Goal: Transaction & Acquisition: Obtain resource

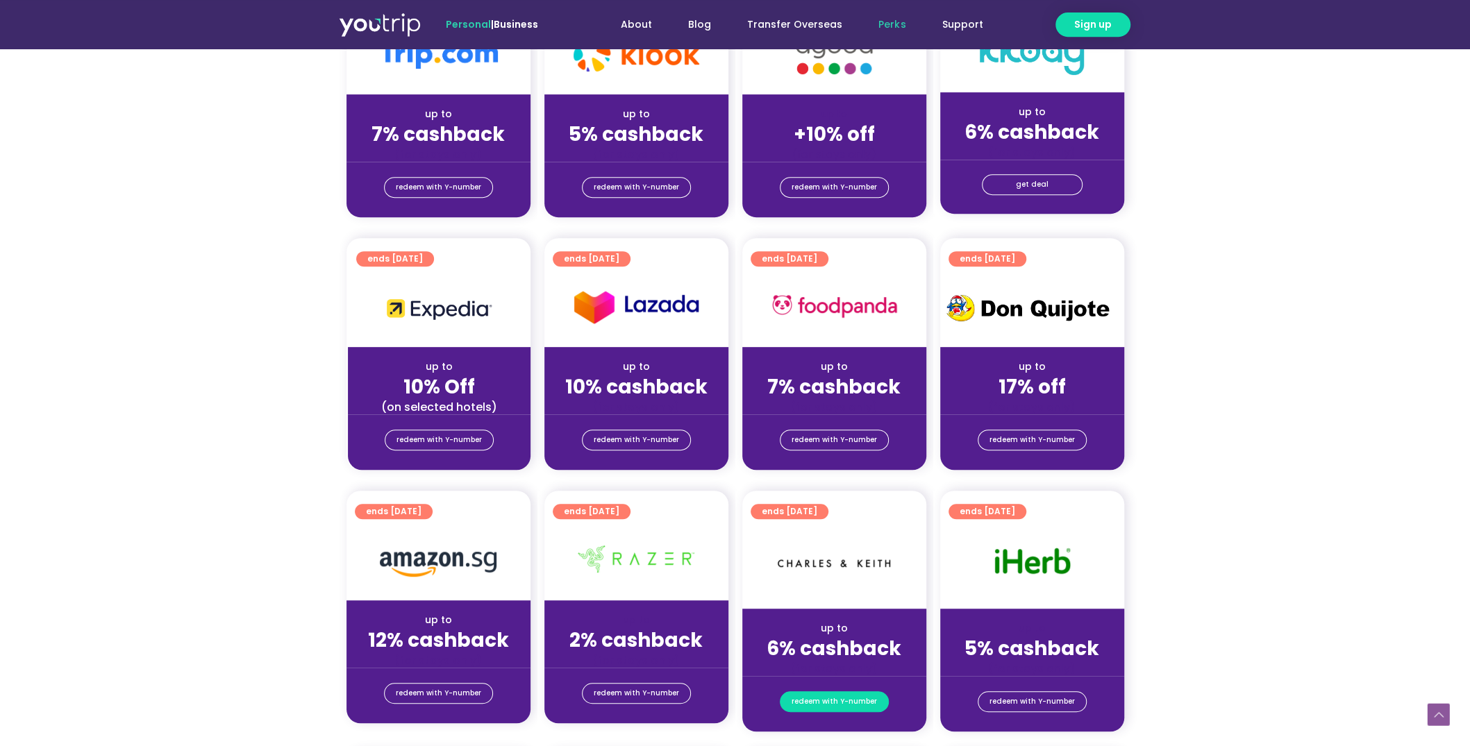
scroll to position [365, 0]
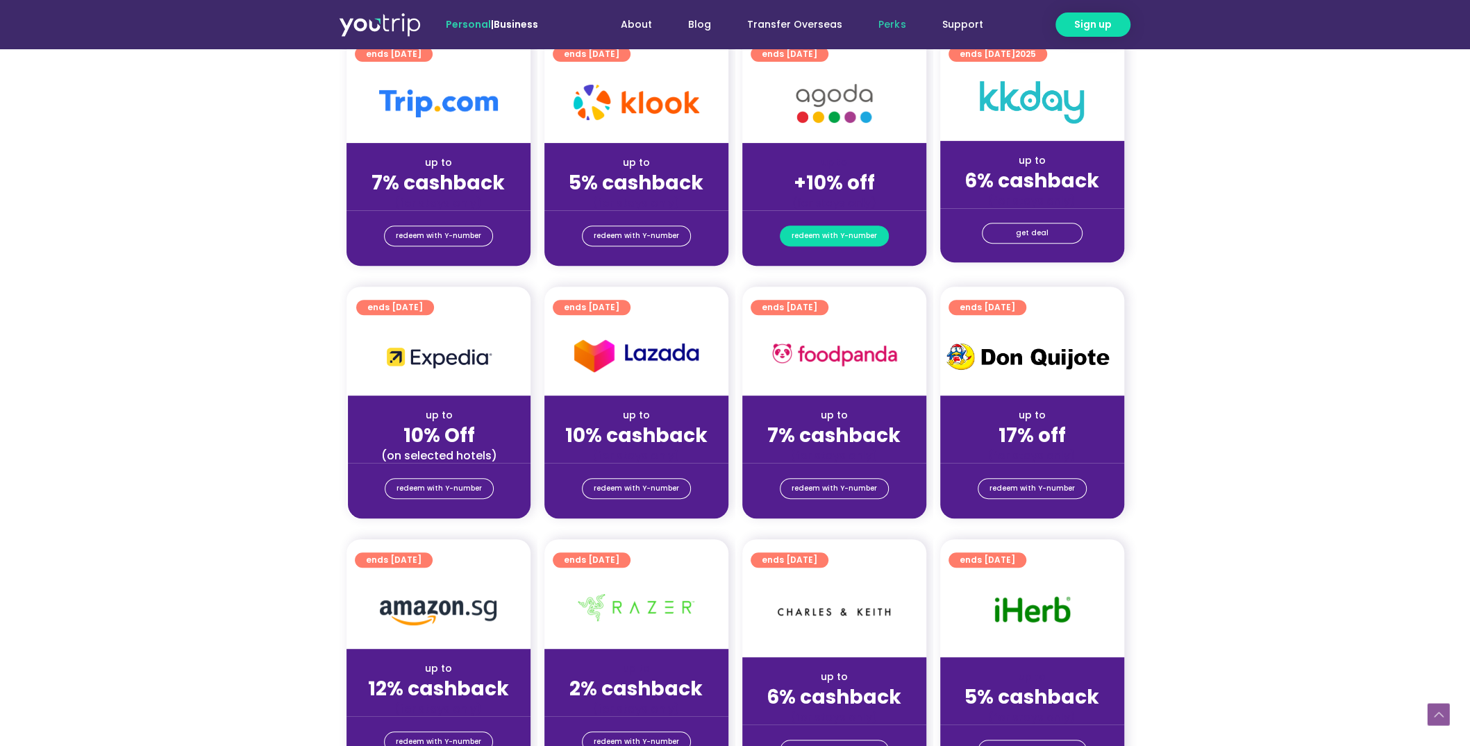
click at [853, 238] on span "redeem with Y-number" at bounding box center [834, 235] width 85 height 19
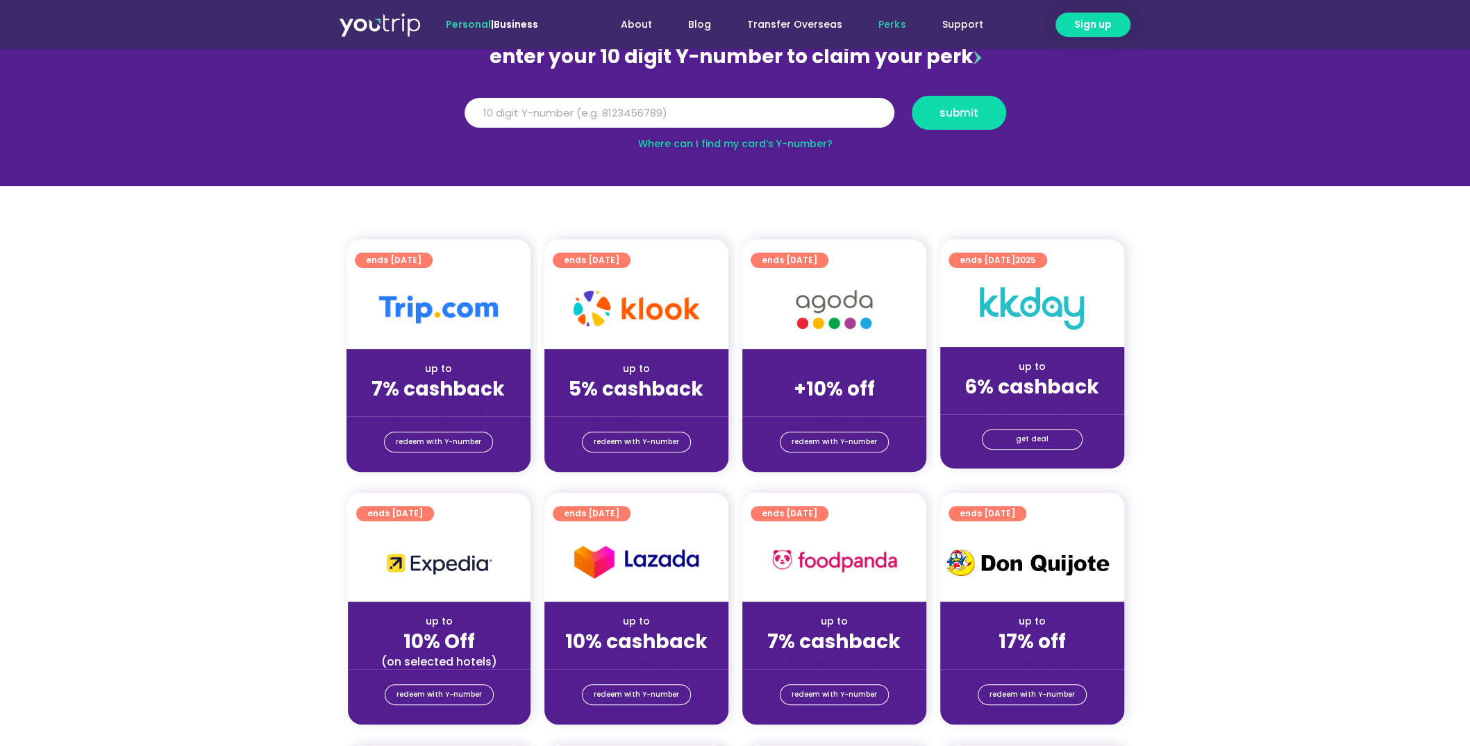
scroll to position [153, 0]
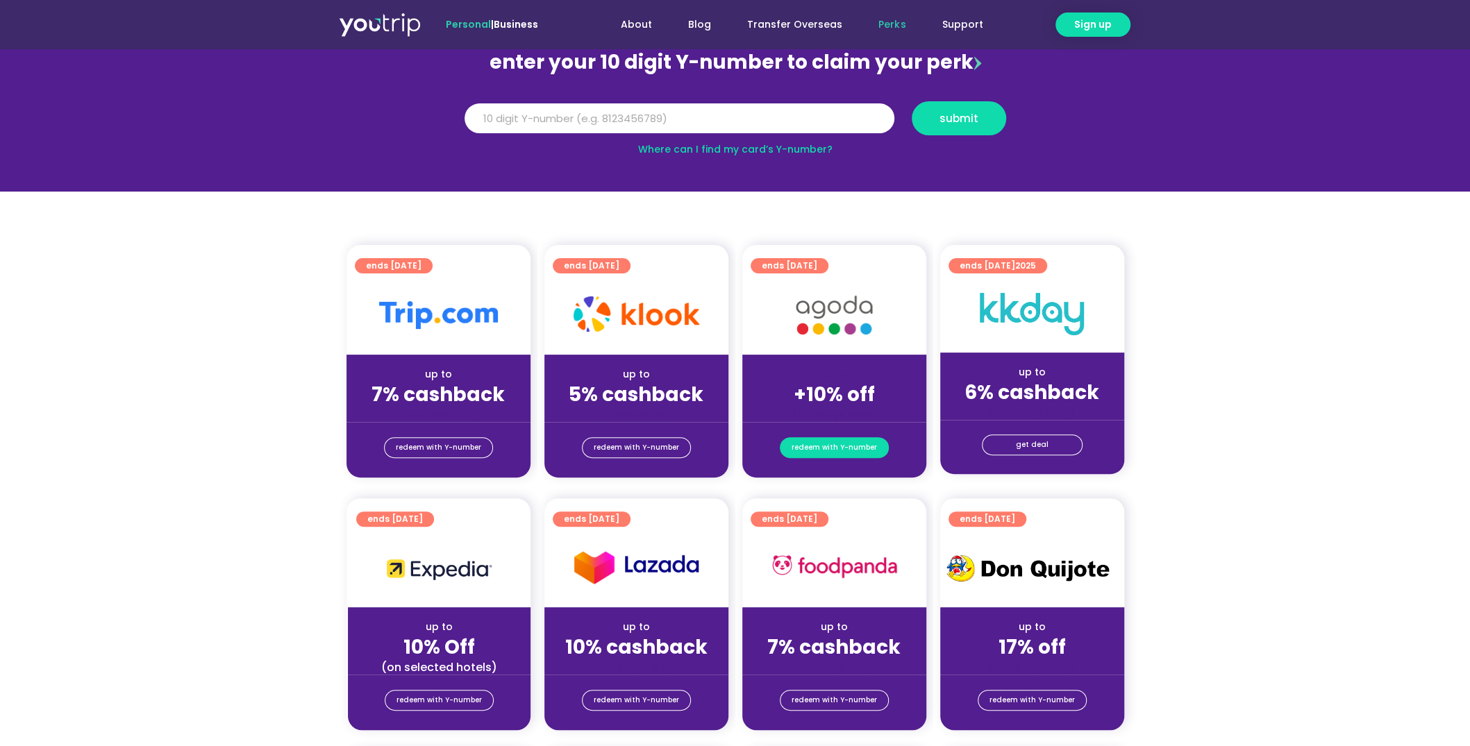
click at [841, 453] on span "redeem with Y-number" at bounding box center [834, 447] width 85 height 19
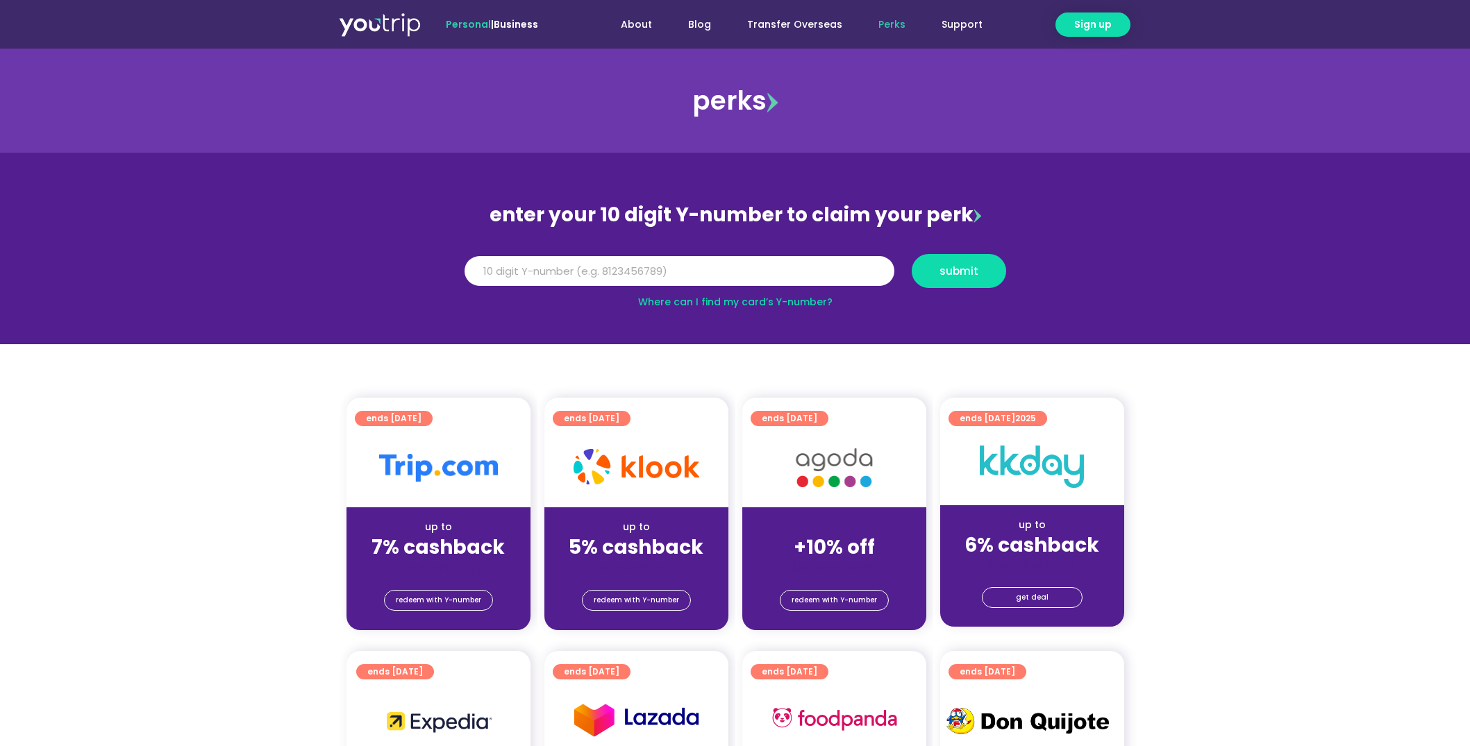
scroll to position [153, 0]
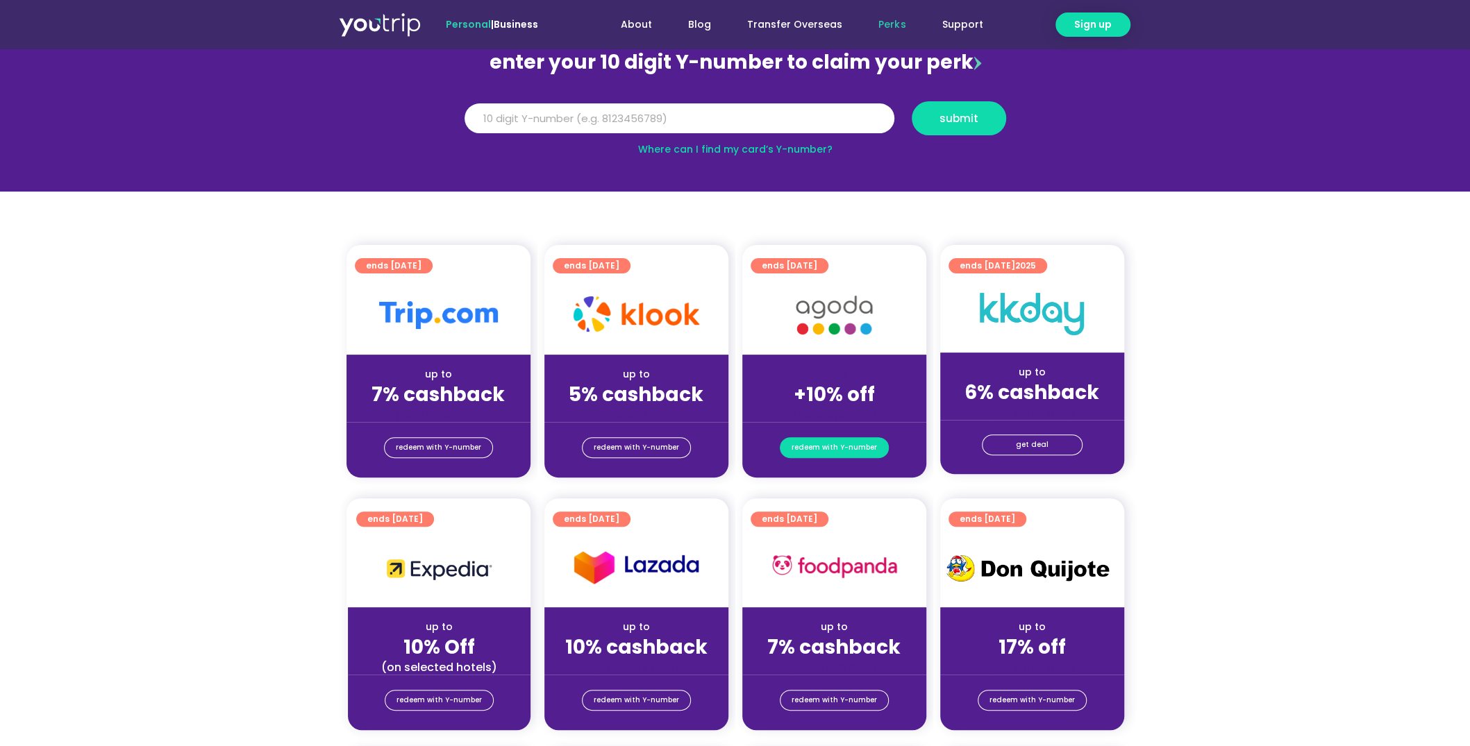
click at [838, 444] on span "redeem with Y-number" at bounding box center [834, 447] width 85 height 19
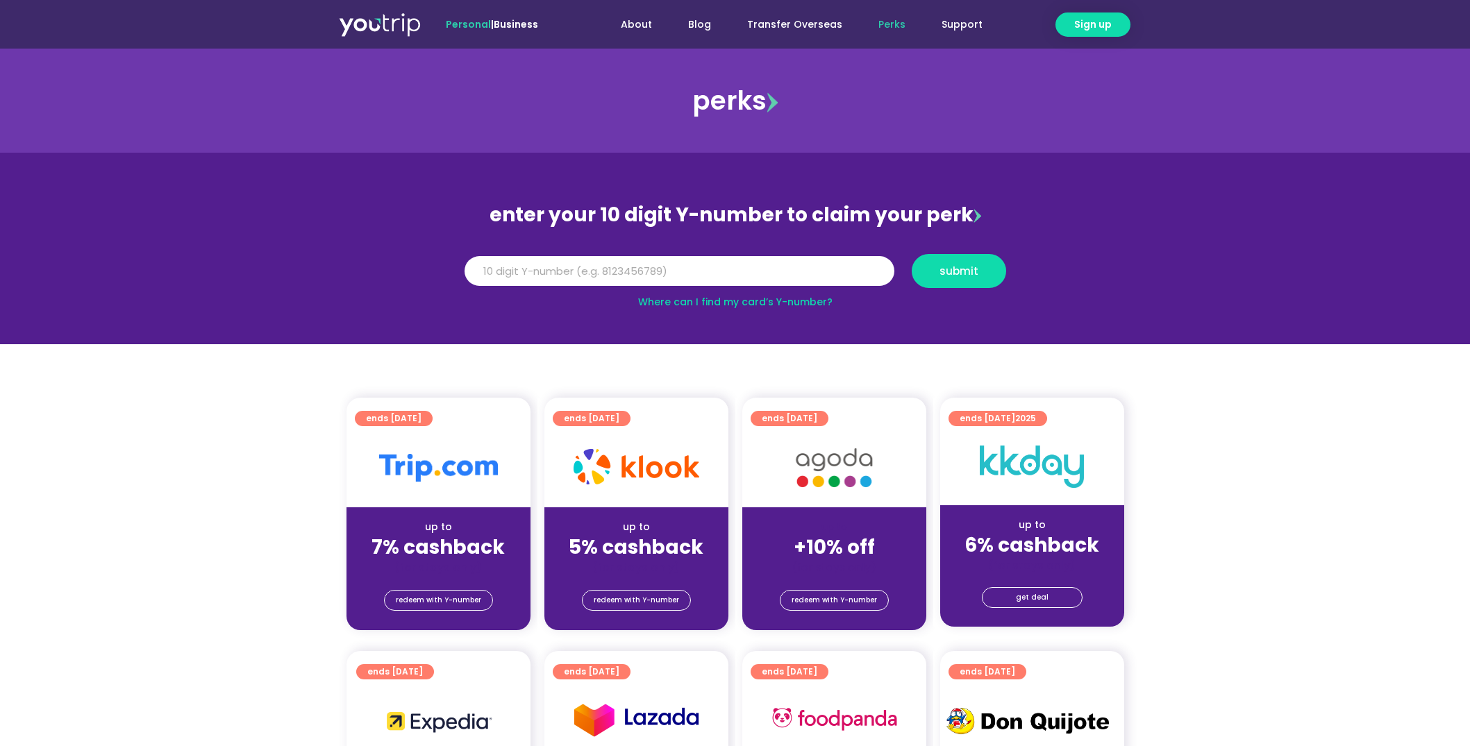
scroll to position [153, 0]
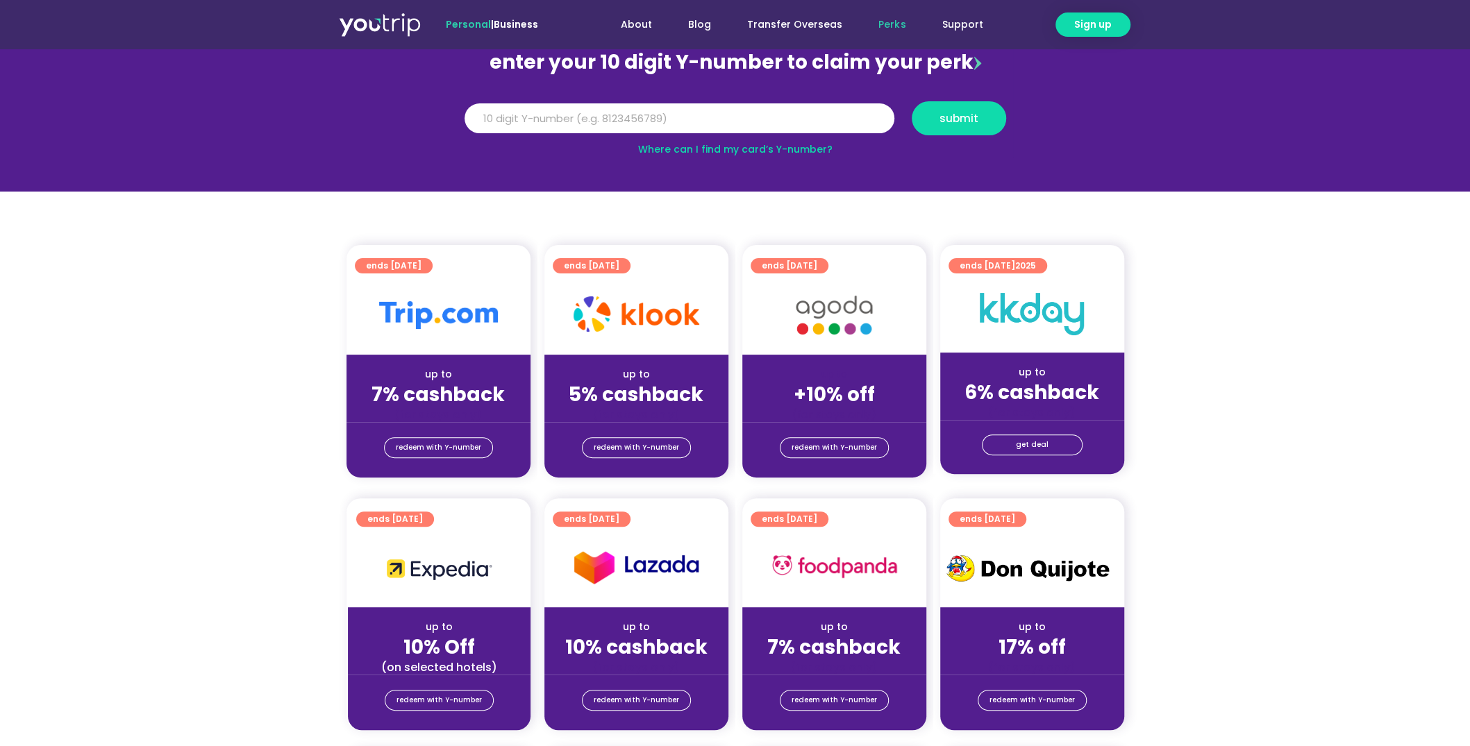
click at [368, 31] on img at bounding box center [380, 24] width 82 height 25
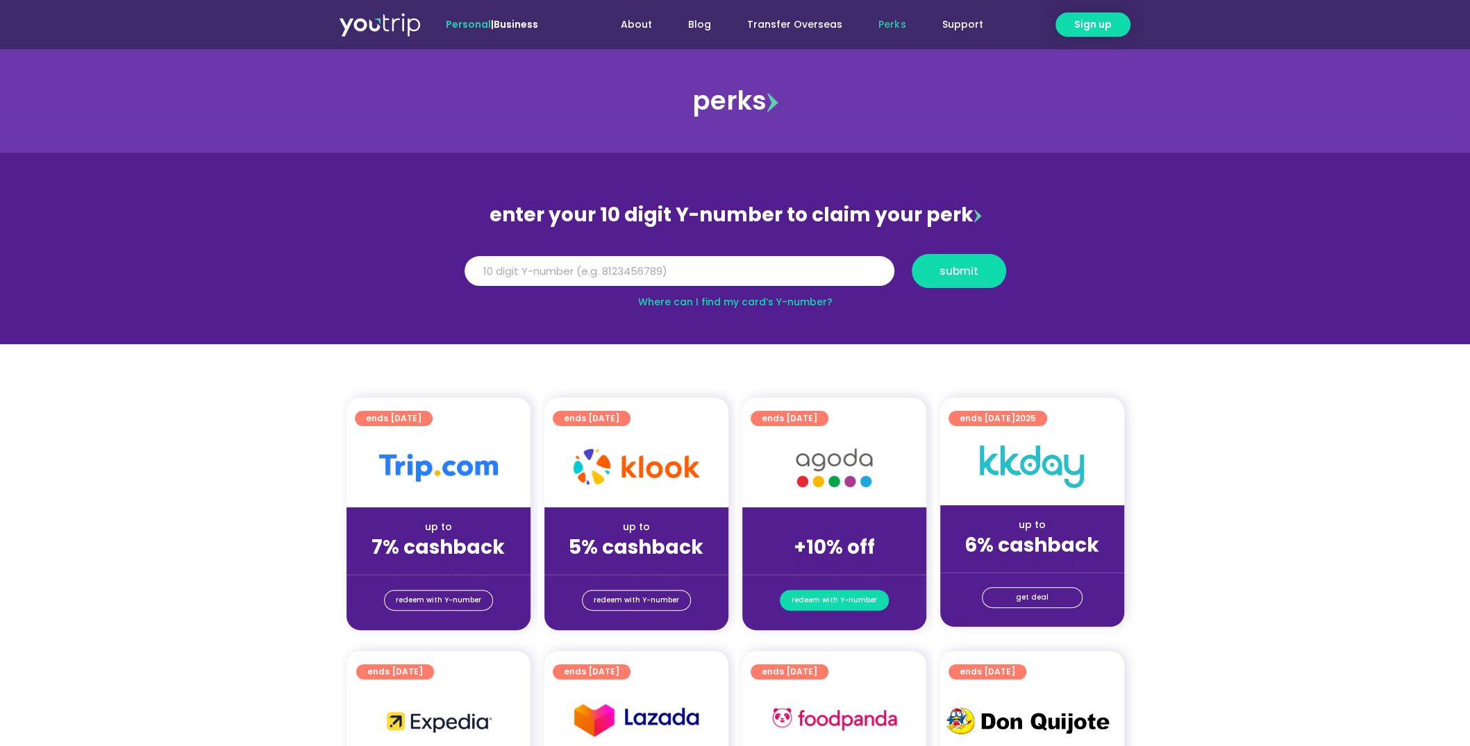
click at [842, 596] on span "redeem with Y-number" at bounding box center [834, 600] width 85 height 19
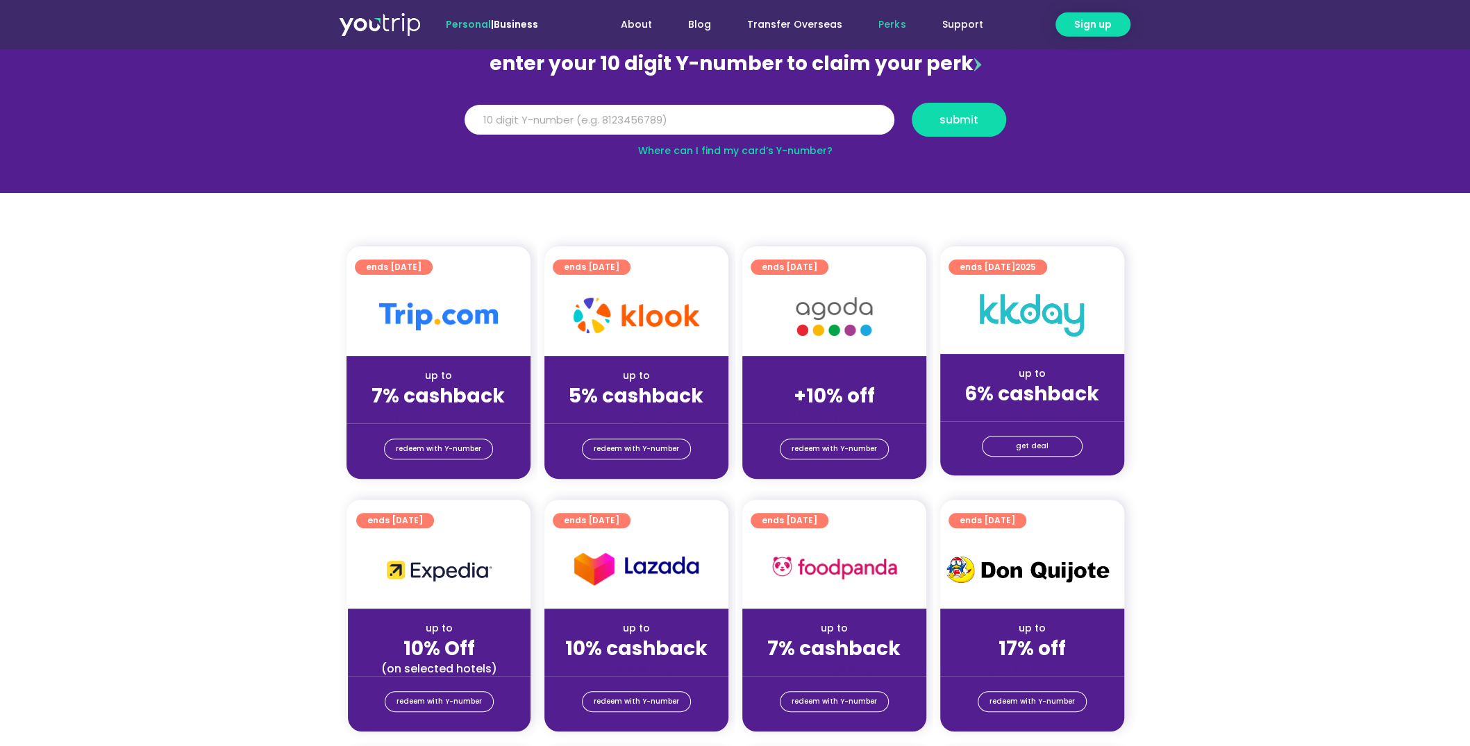
scroll to position [153, 0]
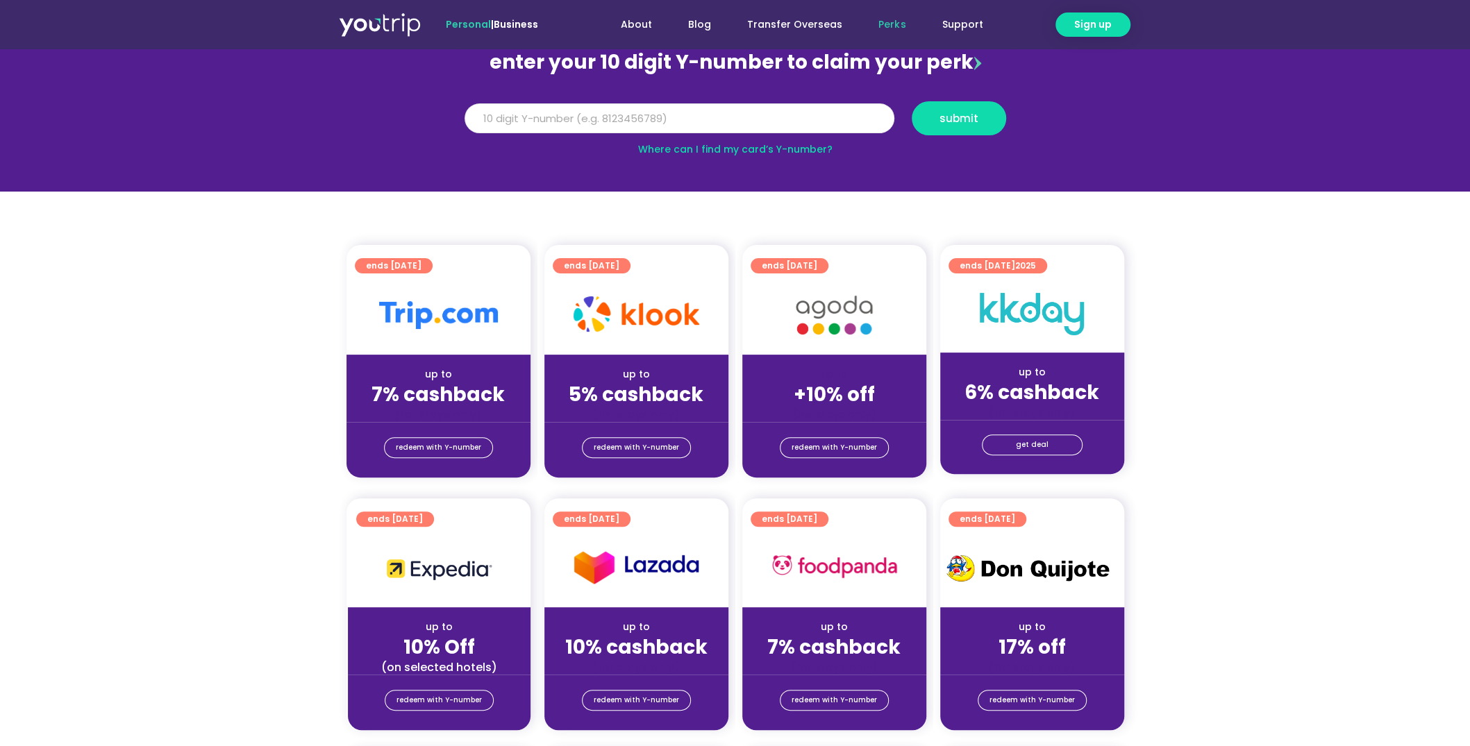
click at [612, 113] on input "Y Number" at bounding box center [680, 118] width 430 height 31
type input "8140325164"
click at [992, 124] on button "submit" at bounding box center [959, 118] width 94 height 34
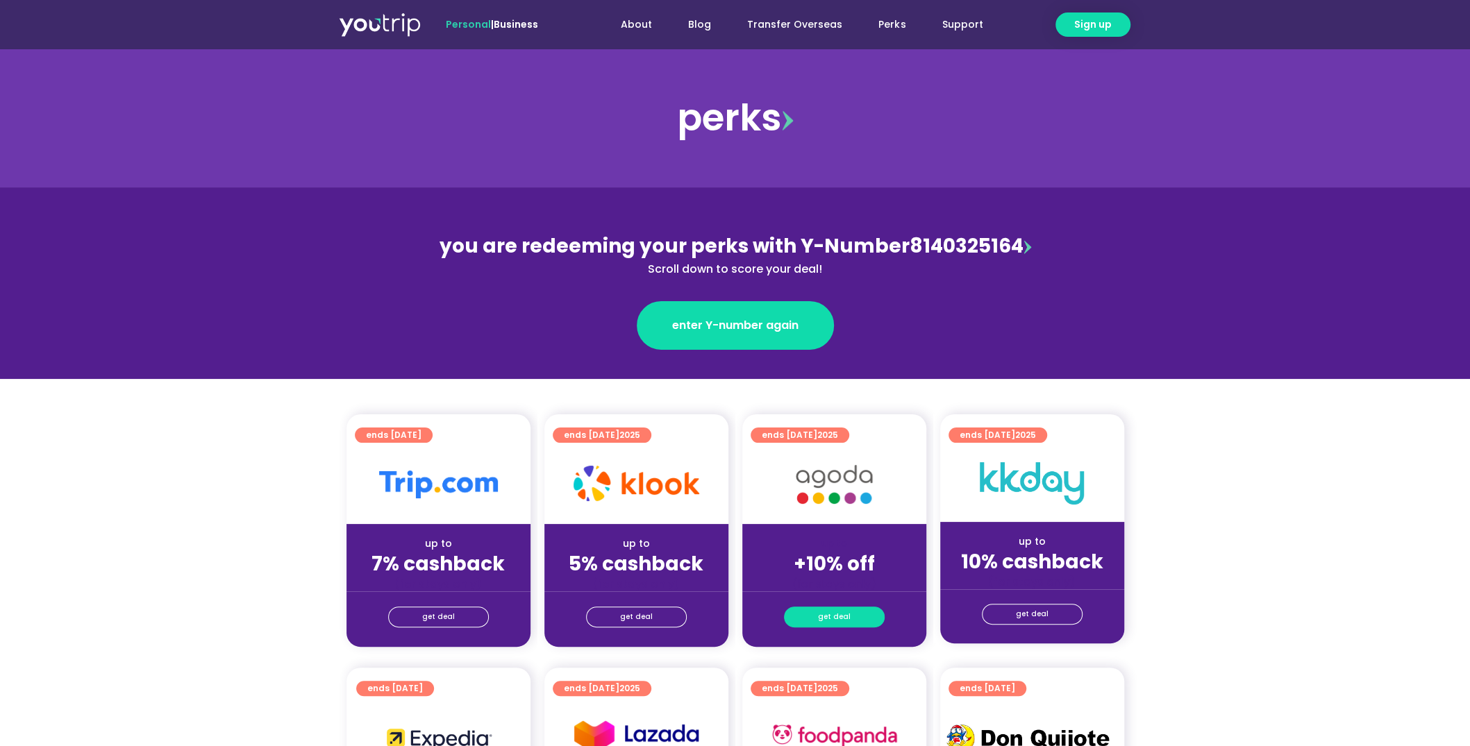
click at [836, 624] on span "get deal" at bounding box center [834, 617] width 33 height 19
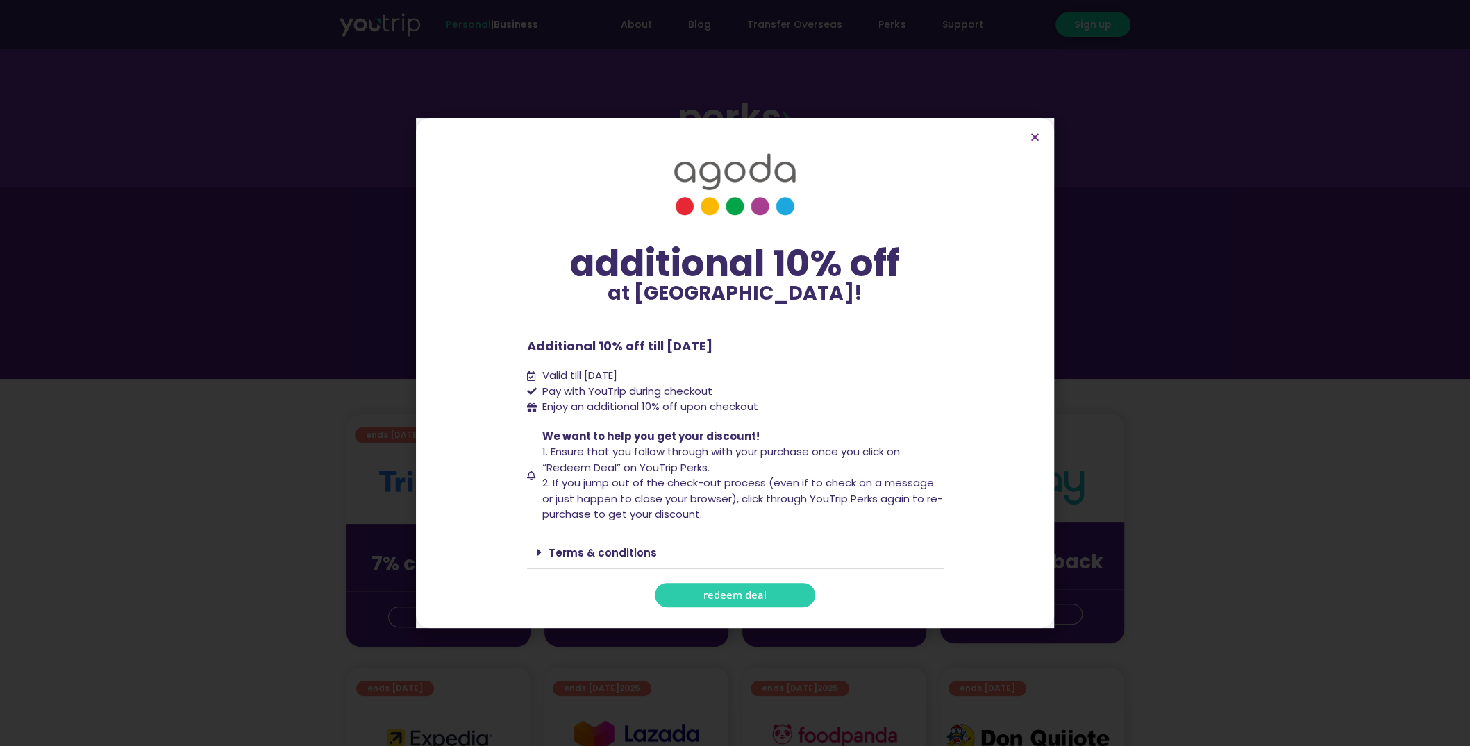
click at [784, 593] on link "redeem deal" at bounding box center [735, 595] width 160 height 24
